Goal: Check status: Check status

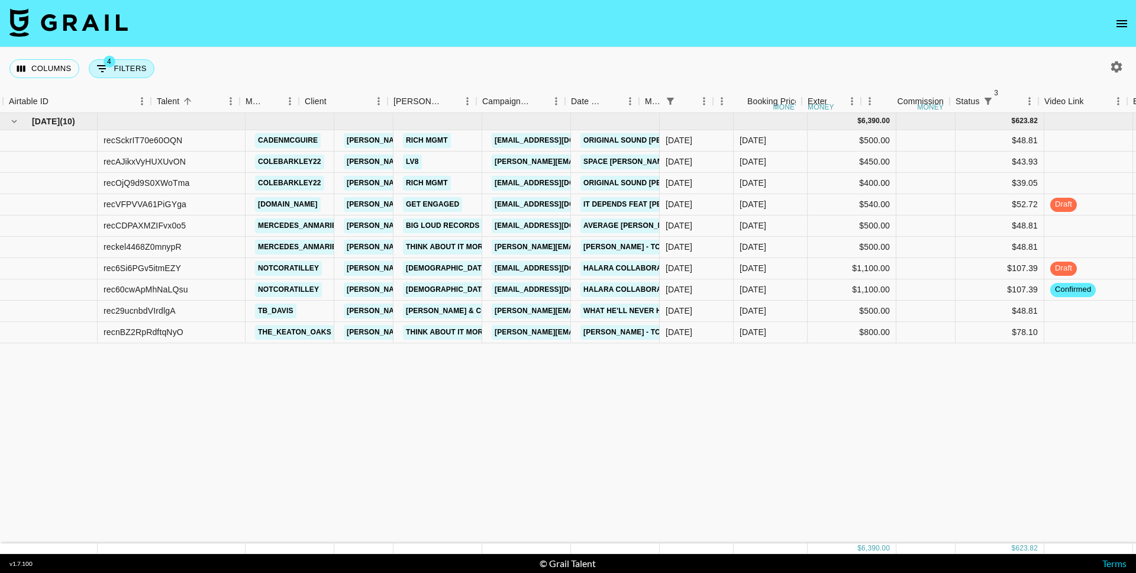
scroll to position [0, 95]
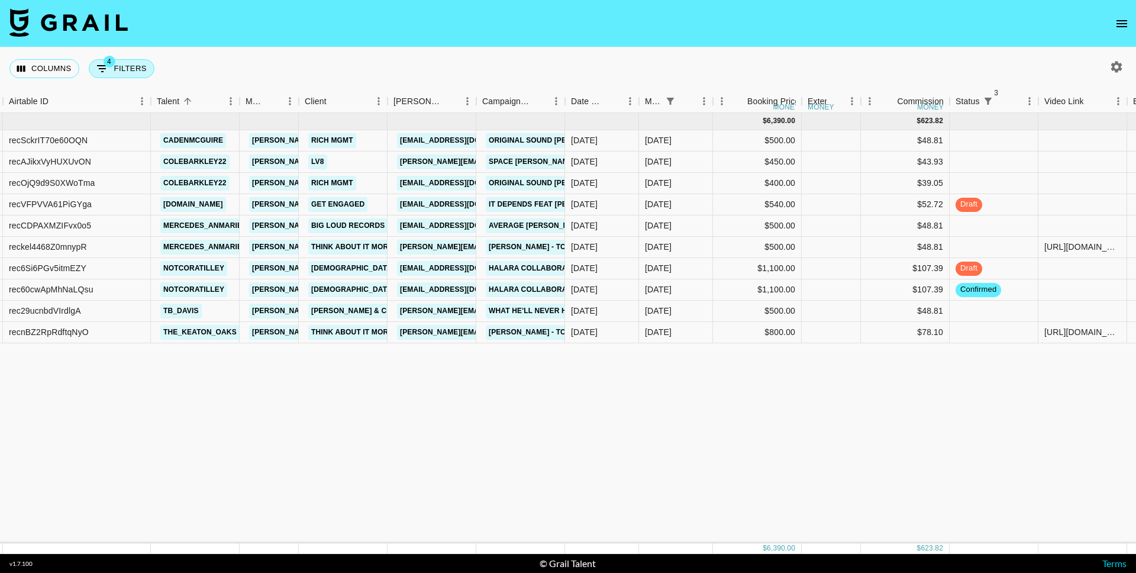
click at [124, 62] on button "4 Filters" at bounding box center [122, 68] width 66 height 19
select select "status"
select select "not"
select select "cancelled"
select select "status"
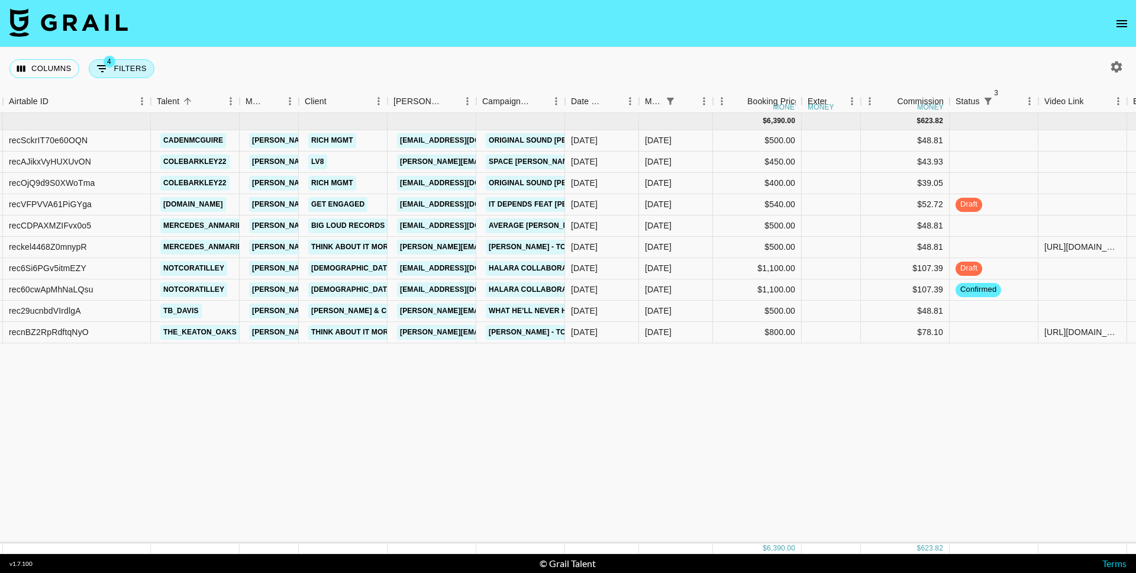
select select "not"
select select "declined"
select select "status"
select select "not"
select select "approved"
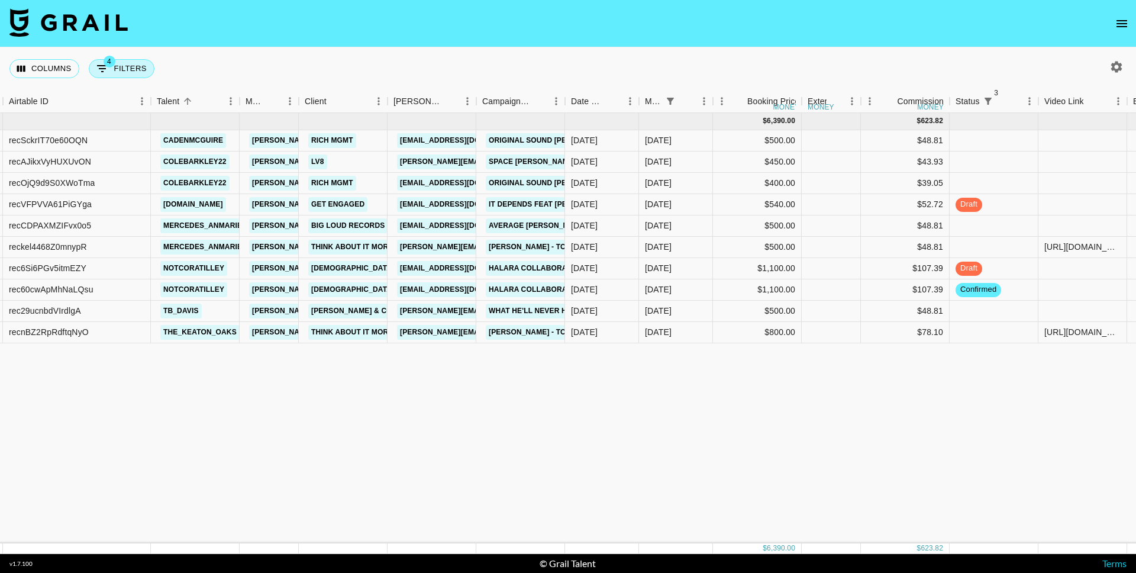
select select "monthDue2"
select select "[DATE]"
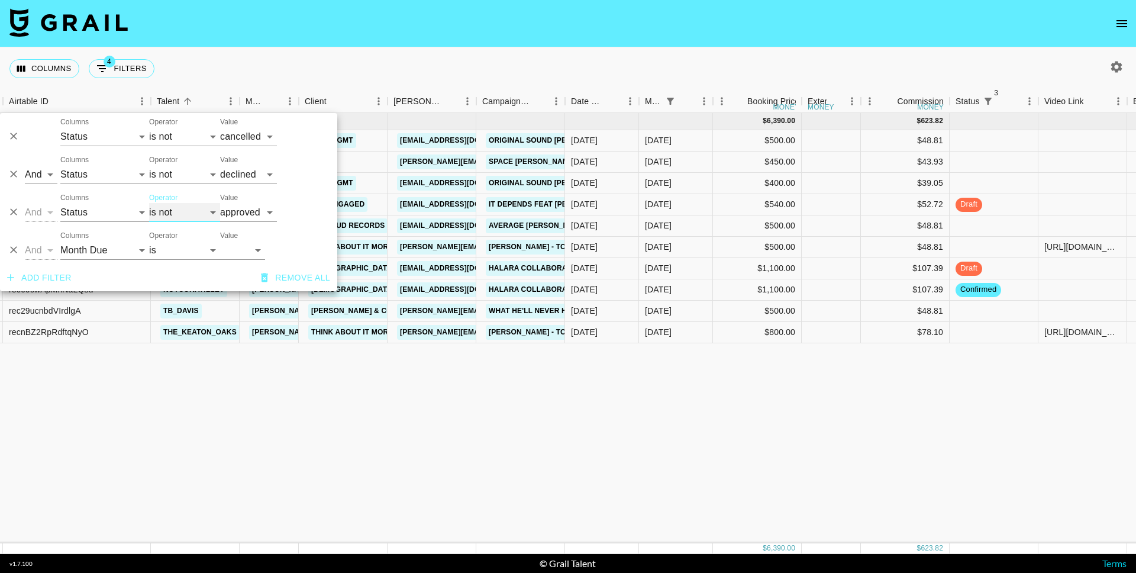
select select "is"
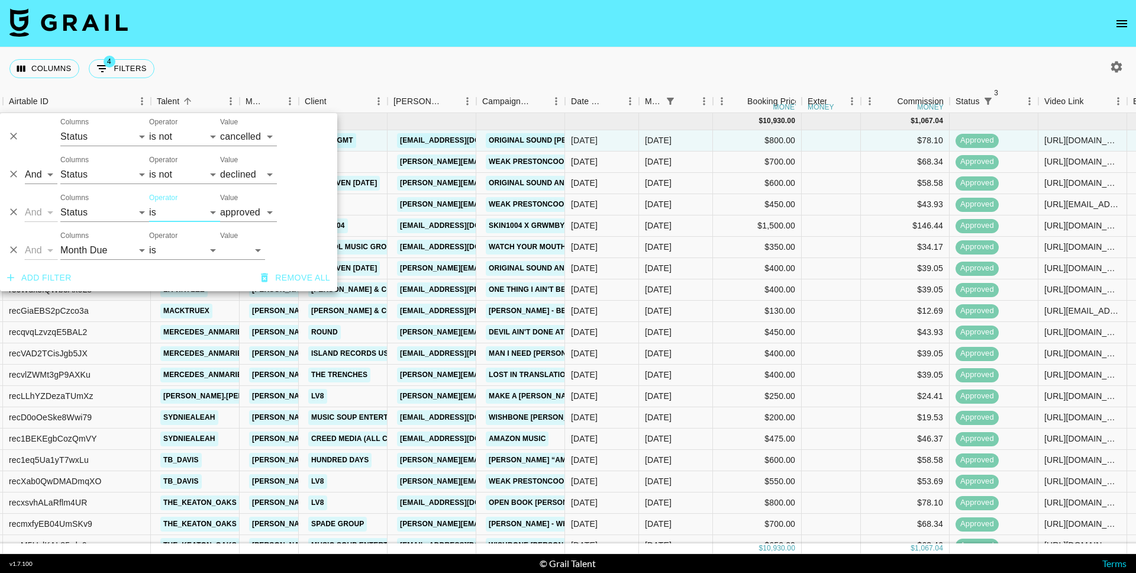
click at [234, 48] on div "Columns 4 Filters + Booking" at bounding box center [568, 68] width 1136 height 43
